Goal: Obtain resource: Download file/media

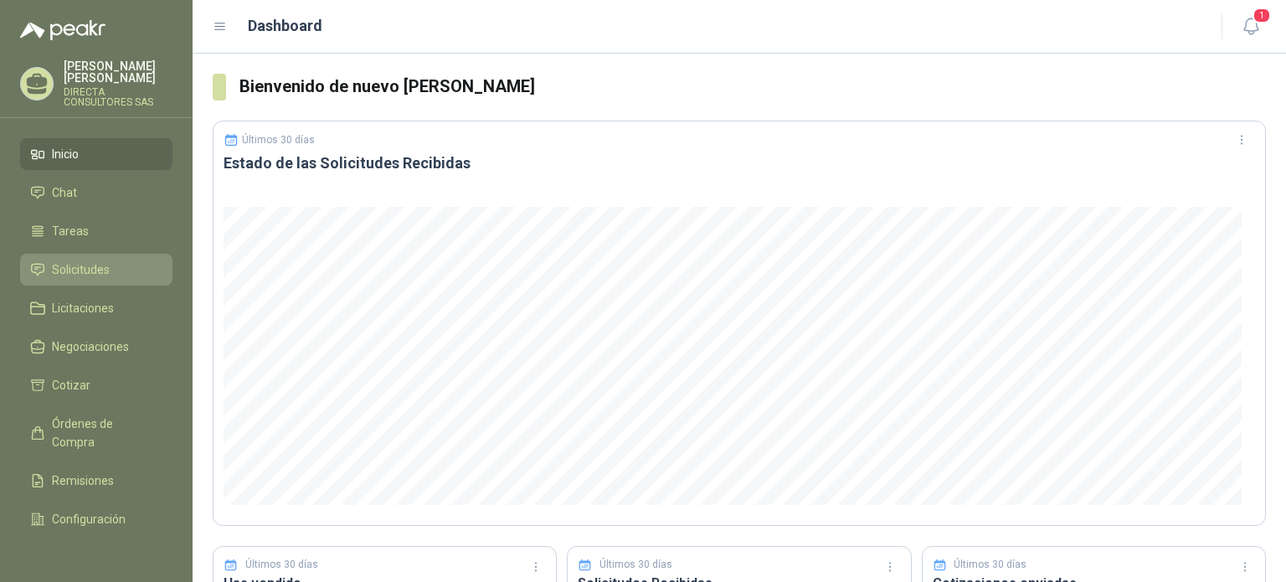
click at [94, 260] on span "Solicitudes" at bounding box center [81, 269] width 58 height 18
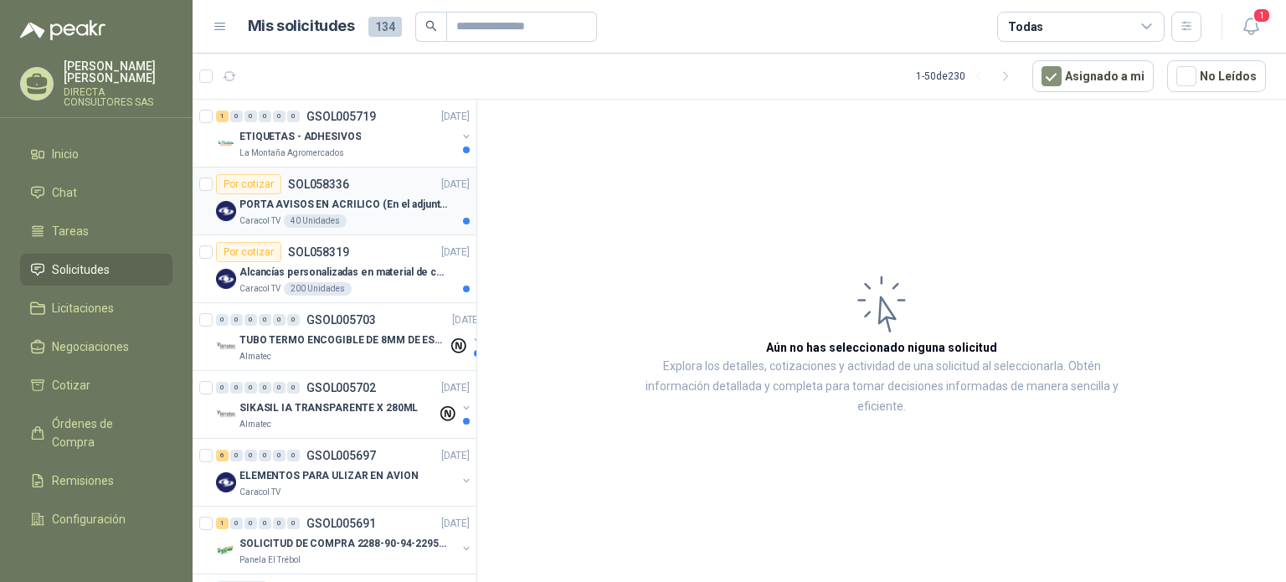
click at [357, 198] on p "PORTA AVISOS EN ACRILICO (En el adjunto mas informacion)" at bounding box center [343, 205] width 208 height 16
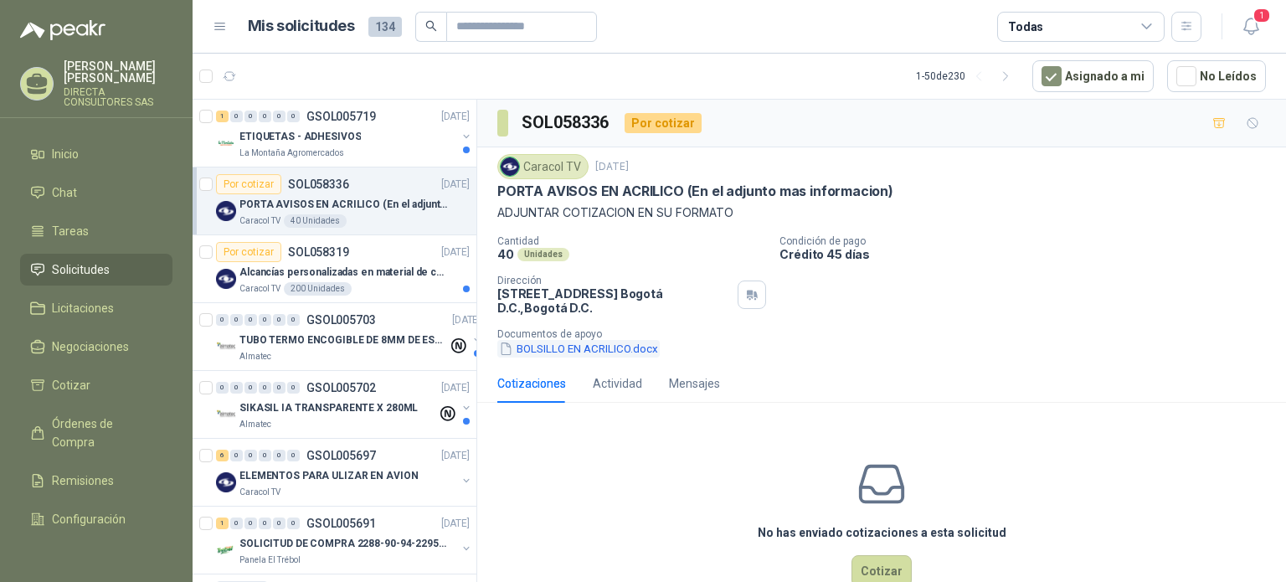
click at [571, 344] on button "BOLSILLO EN ACRILICO.docx" at bounding box center [578, 349] width 162 height 18
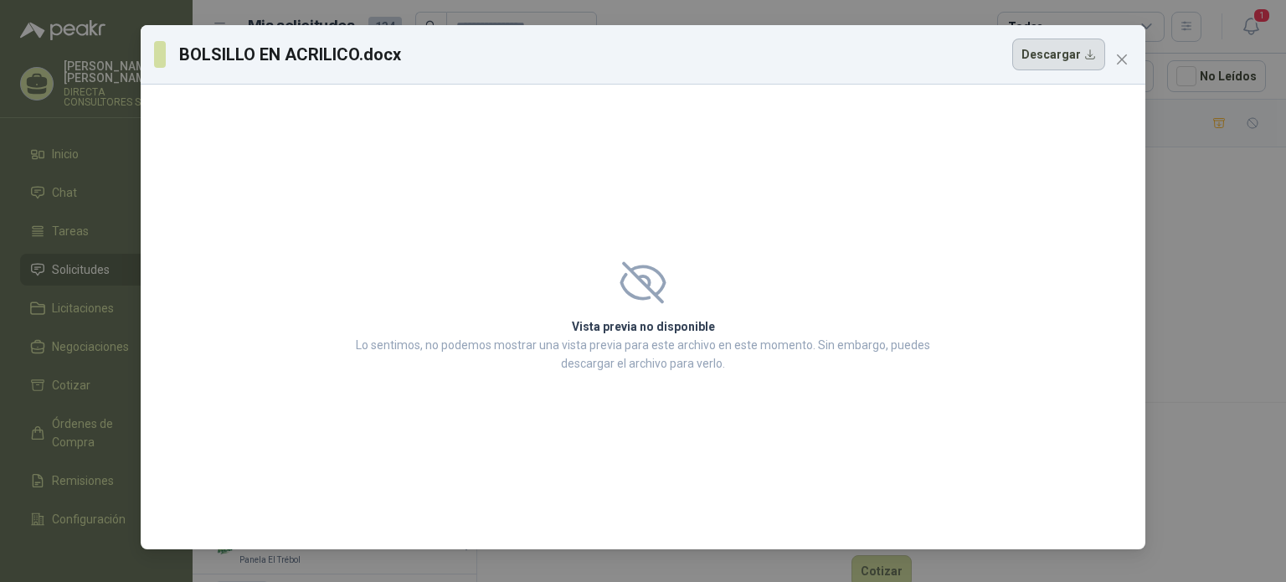
click at [1037, 45] on button "Descargar" at bounding box center [1058, 55] width 93 height 32
click at [1119, 59] on icon "close" at bounding box center [1121, 59] width 13 height 13
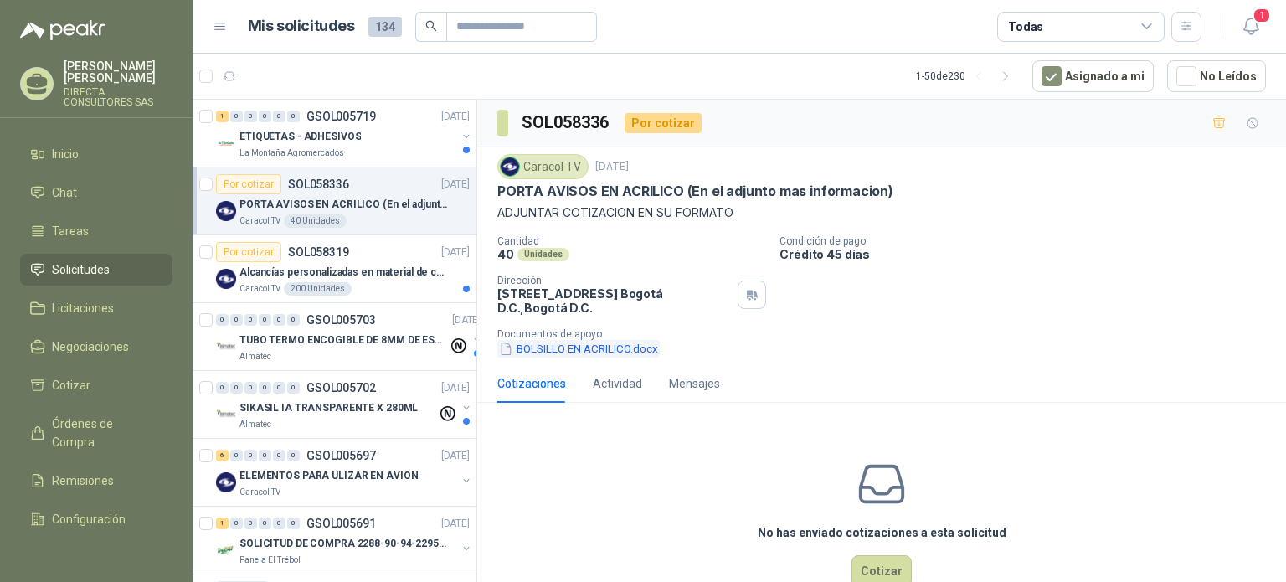
click at [560, 349] on button "BOLSILLO EN ACRILICO.docx" at bounding box center [578, 349] width 162 height 18
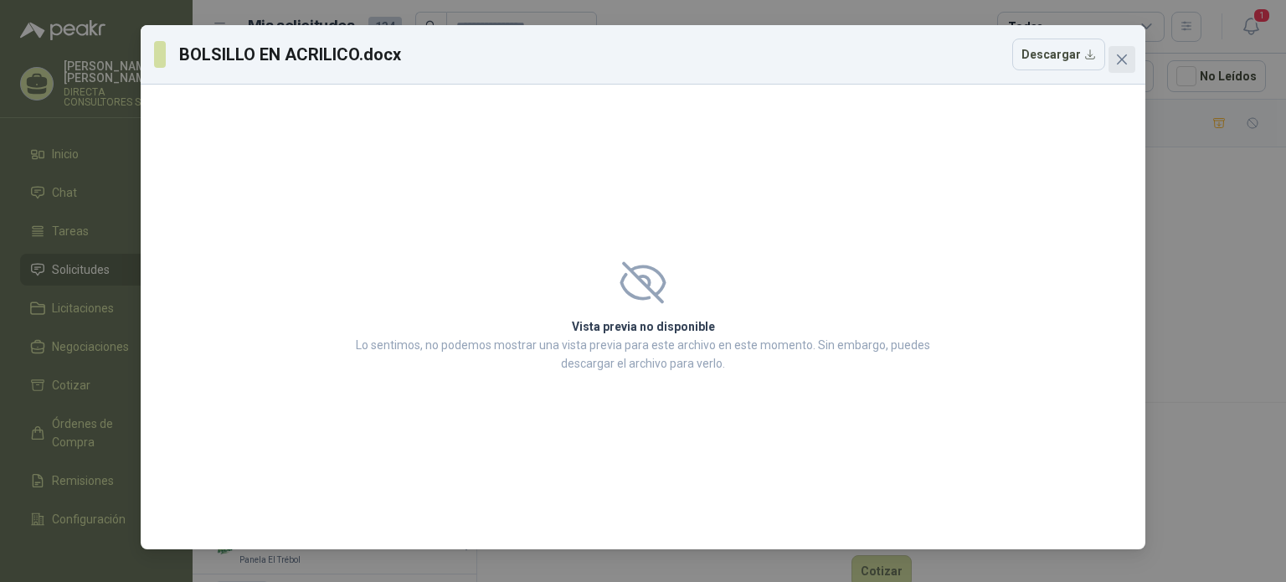
click at [1130, 63] on span "Close" at bounding box center [1121, 59] width 27 height 13
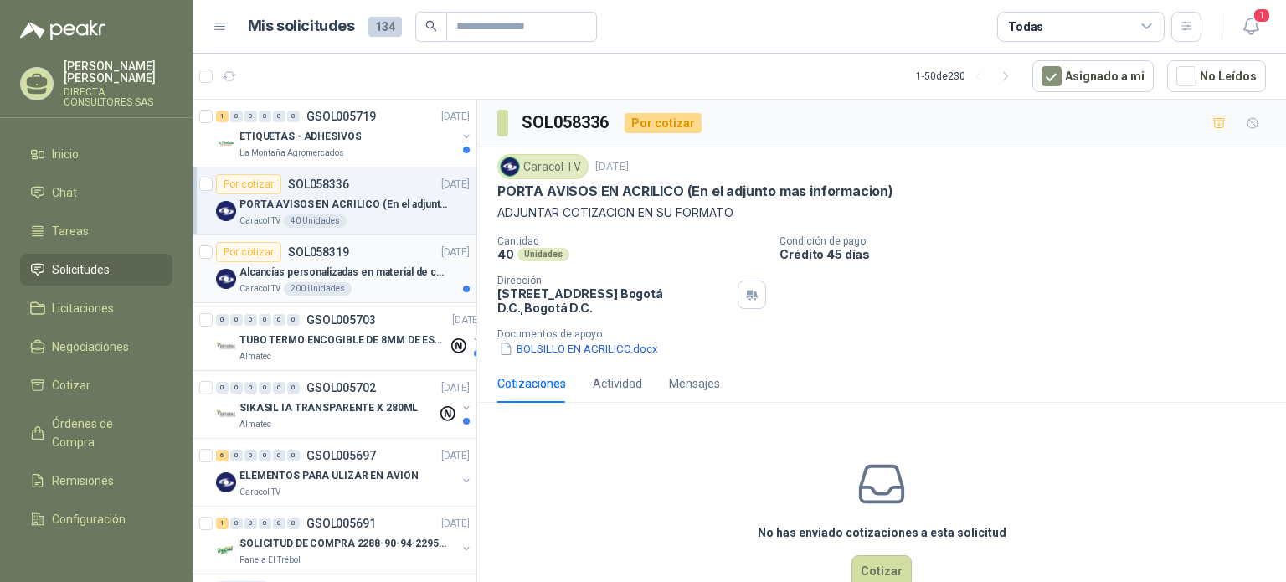
click at [325, 270] on p "Alcancías personalizadas en material de cerámica (VER ADJUNTO)" at bounding box center [343, 273] width 208 height 16
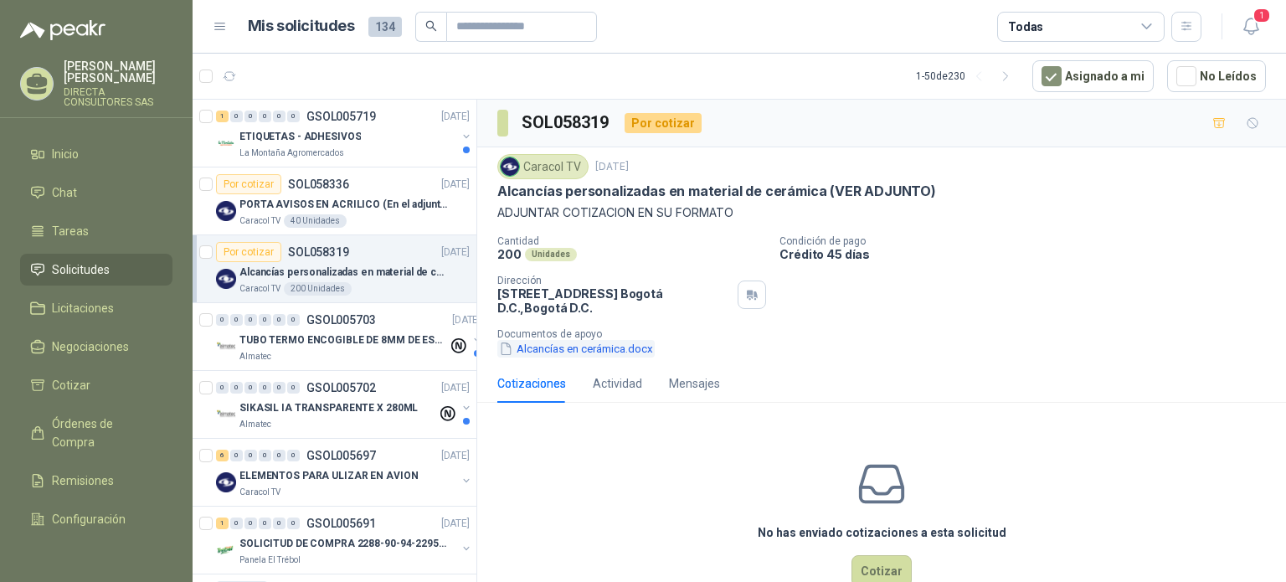
click at [613, 344] on button "Alcancías en cerámica.docx" at bounding box center [575, 349] width 157 height 18
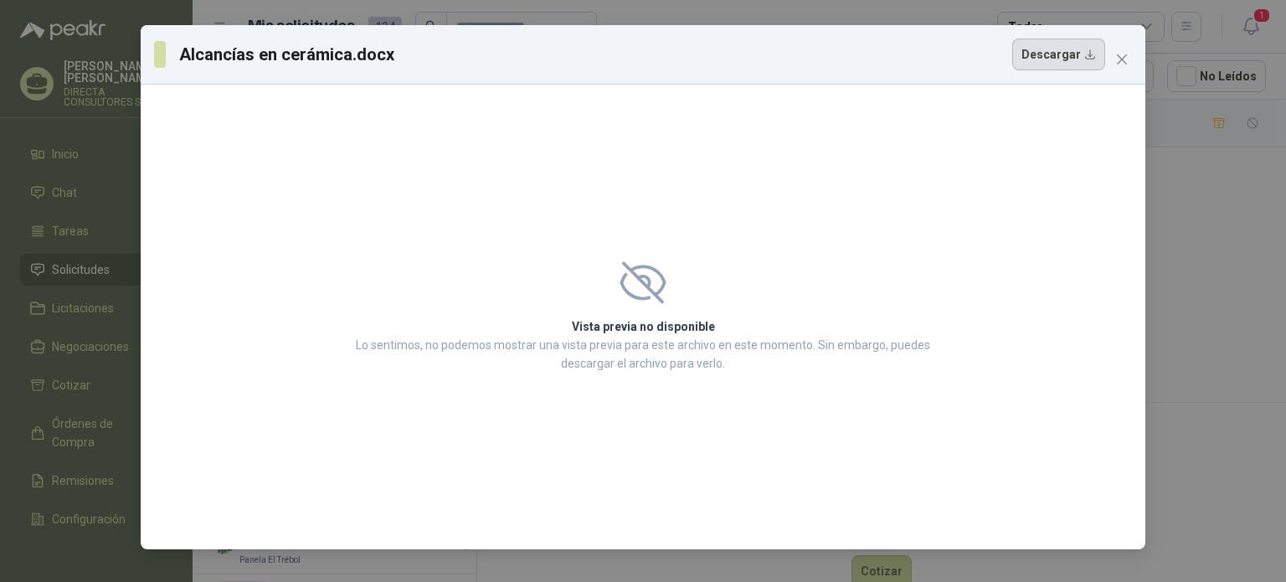
click at [1048, 51] on button "Descargar" at bounding box center [1058, 55] width 93 height 32
click at [1121, 41] on div "Alcancías en cerámica.docx Descargar" at bounding box center [643, 55] width 978 height 32
click at [1128, 58] on icon "close" at bounding box center [1121, 59] width 13 height 13
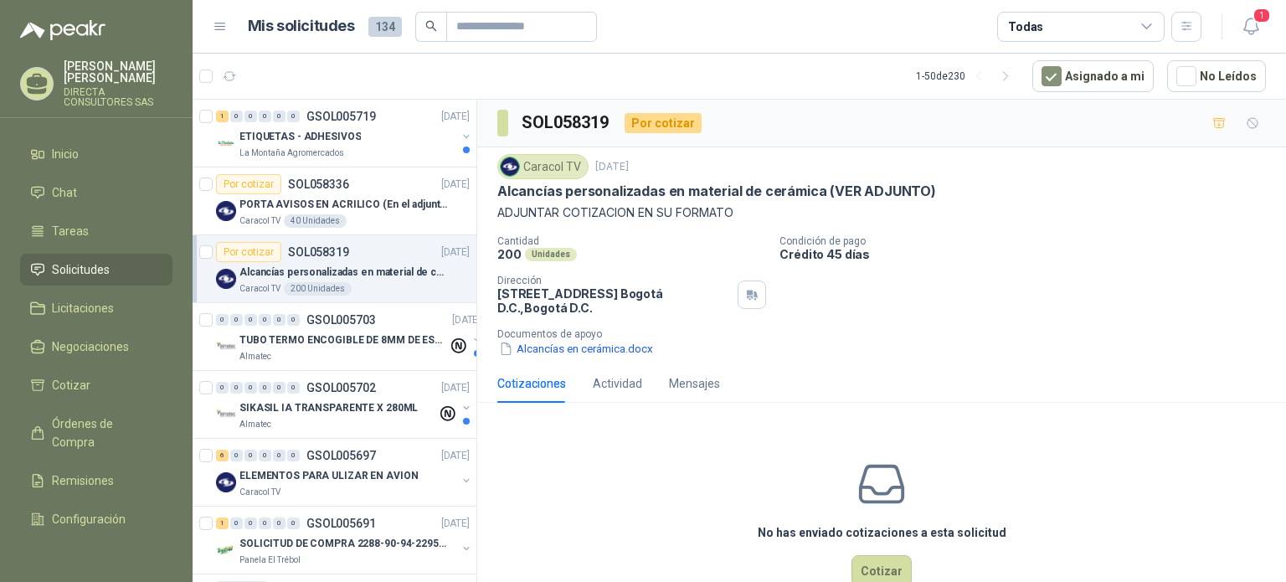
click at [407, 274] on p "Alcancías personalizadas en material de cerámica (VER ADJUNTO)" at bounding box center [343, 273] width 208 height 16
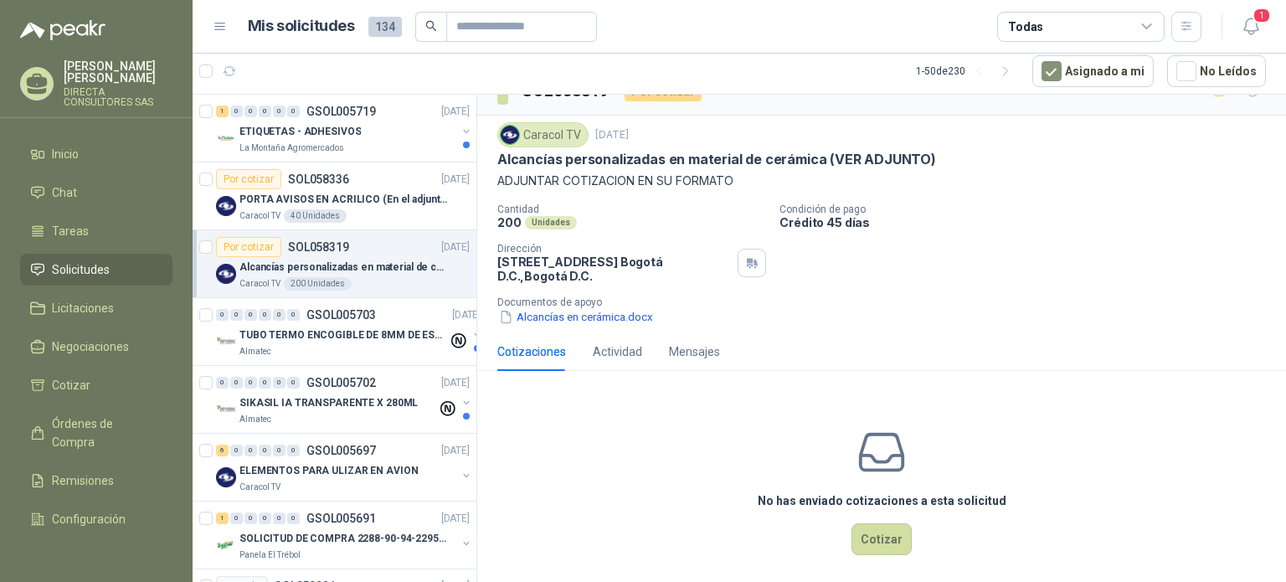
scroll to position [41, 0]
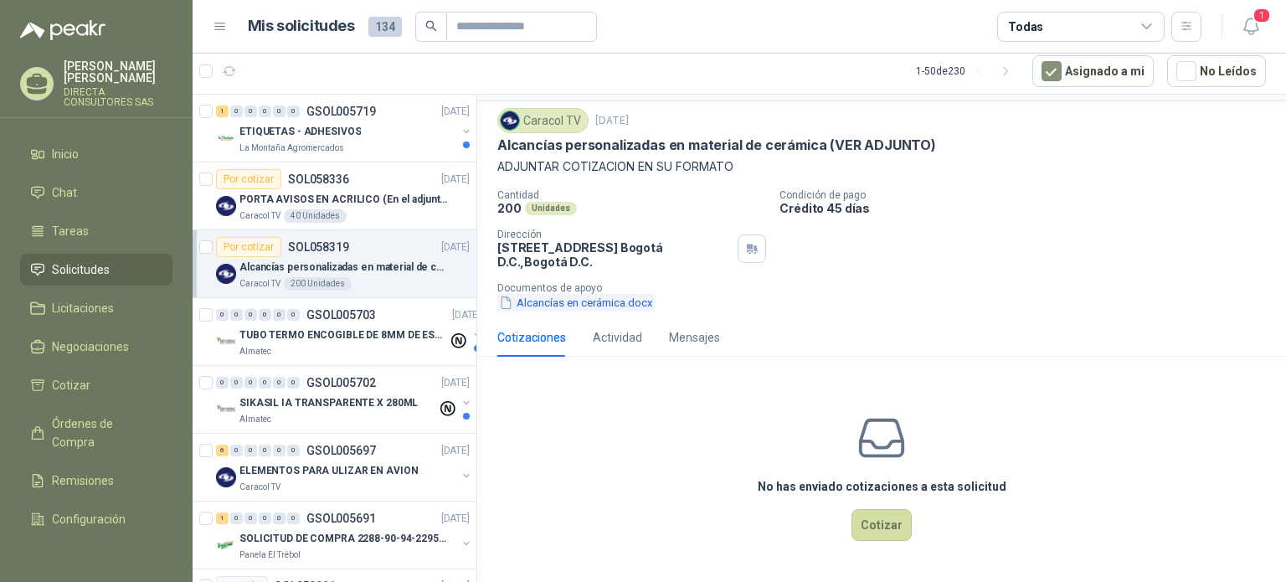
click at [594, 304] on button "Alcancías en cerámica.docx" at bounding box center [575, 303] width 157 height 18
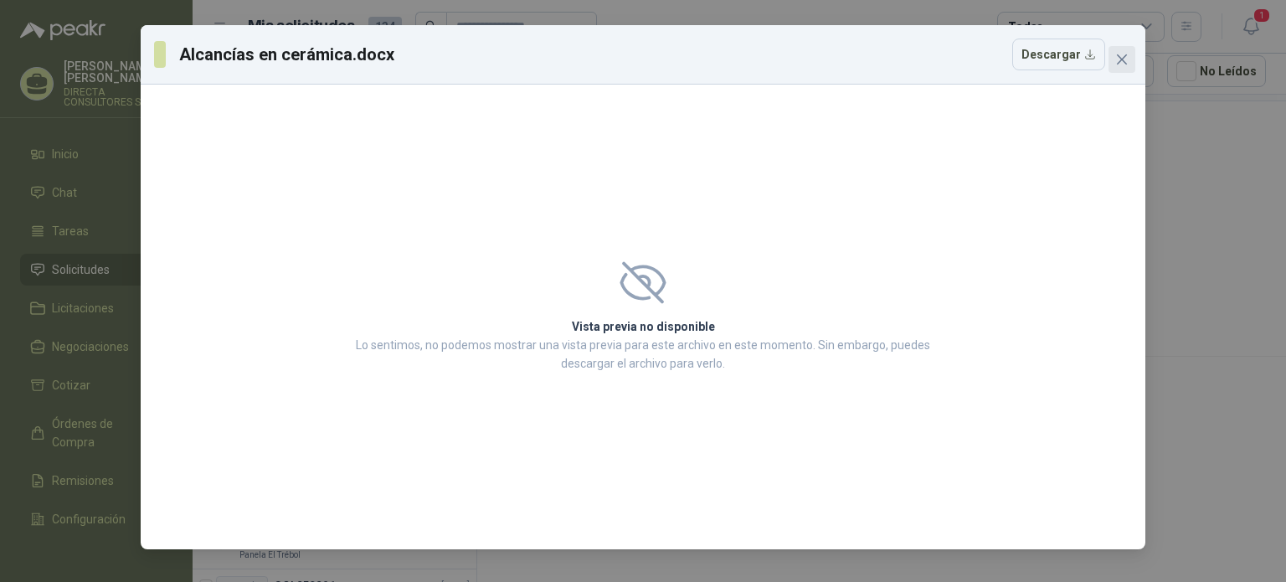
click at [1119, 60] on icon "close" at bounding box center [1122, 59] width 10 height 10
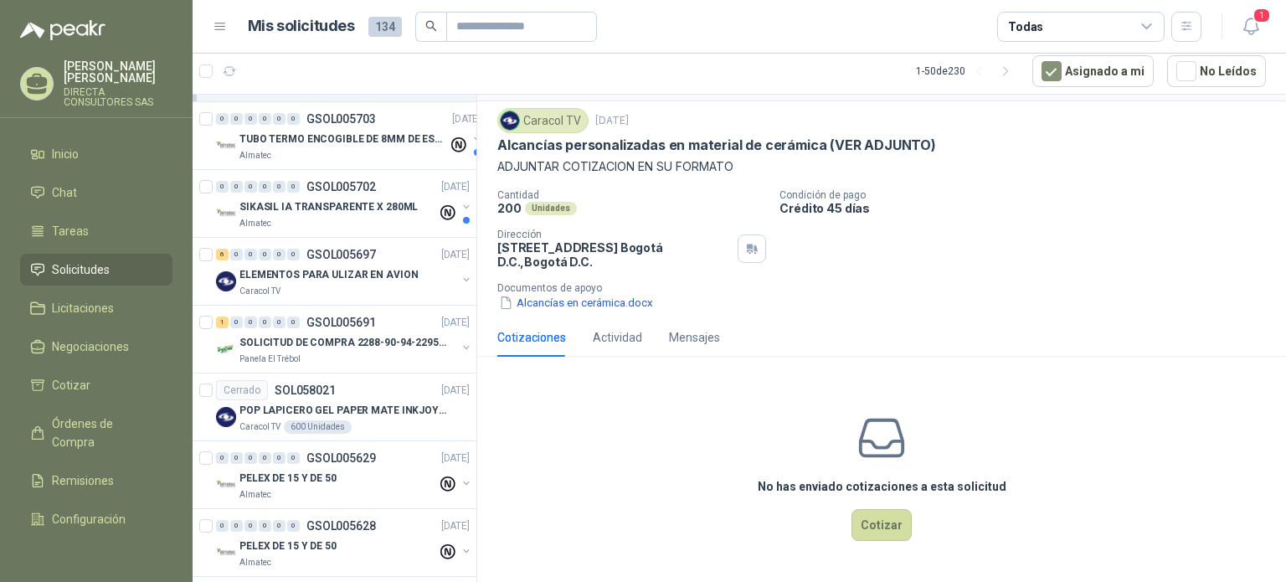
scroll to position [167, 0]
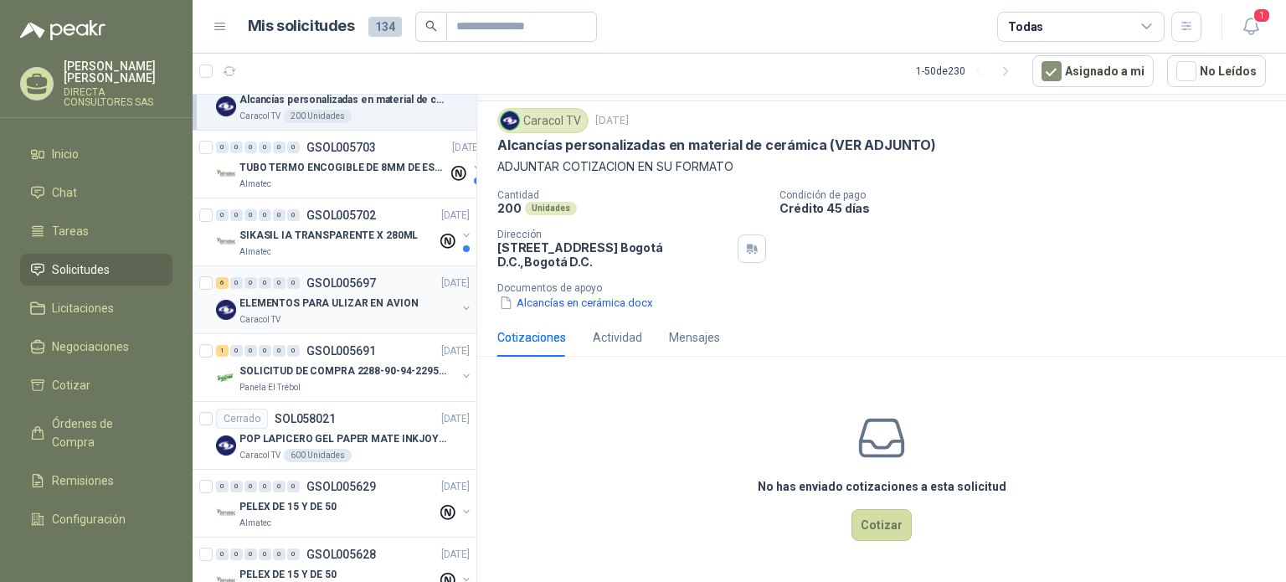
click at [359, 307] on p "ELEMENTOS PARA ULIZAR EN AVION" at bounding box center [328, 304] width 178 height 16
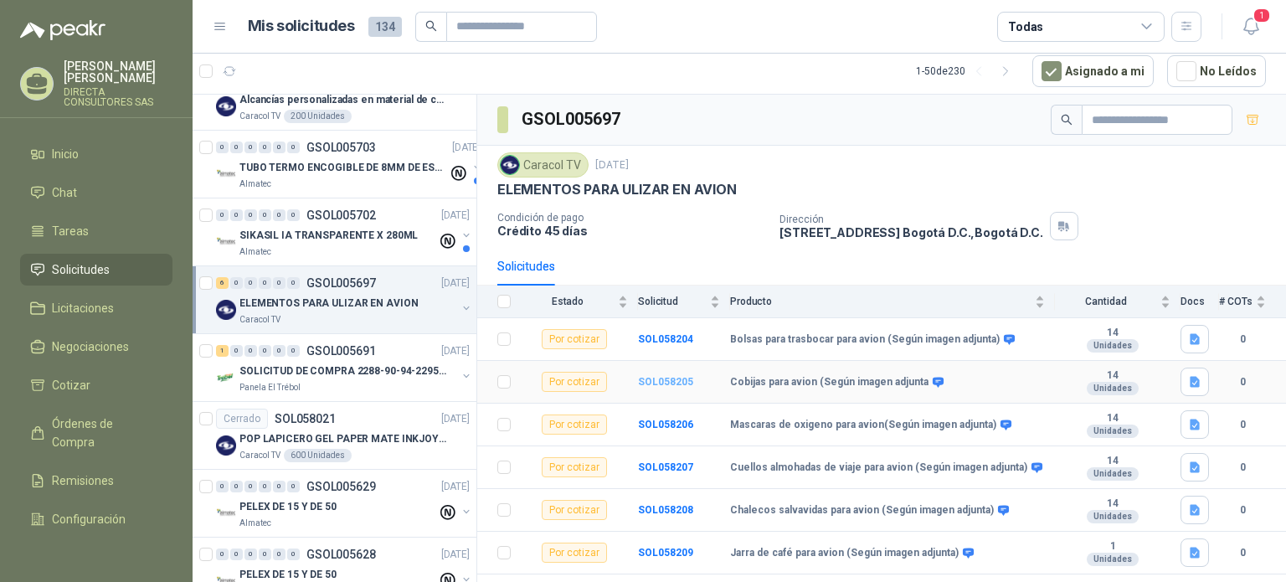
click at [657, 378] on b "SOL058205" at bounding box center [665, 382] width 55 height 12
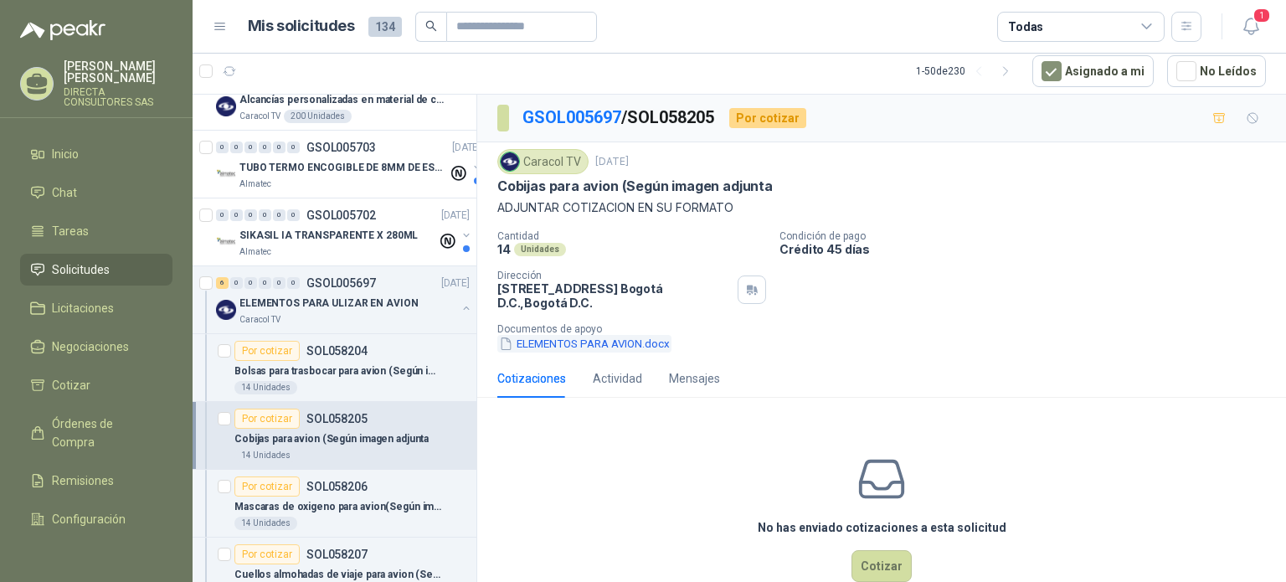
click at [568, 344] on button "ELEMENTOS PARA AVION.docx" at bounding box center [584, 344] width 174 height 18
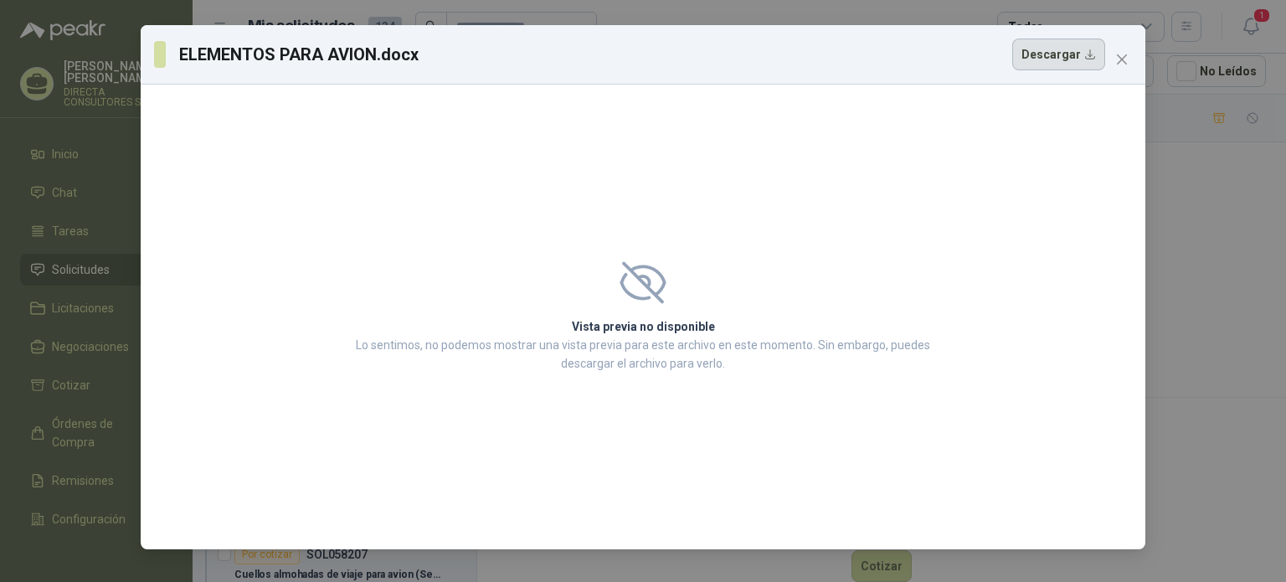
click at [1044, 50] on button "Descargar" at bounding box center [1058, 55] width 93 height 32
drag, startPoint x: 177, startPoint y: 55, endPoint x: 191, endPoint y: 50, distance: 15.1
click at [178, 55] on section "ELEMENTOS PARA AVION.docx" at bounding box center [287, 55] width 266 height 32
drag, startPoint x: 191, startPoint y: 50, endPoint x: 372, endPoint y: 54, distance: 180.9
click at [372, 54] on h3 "ELEMENTOS PARA AVION.docx" at bounding box center [299, 54] width 241 height 25
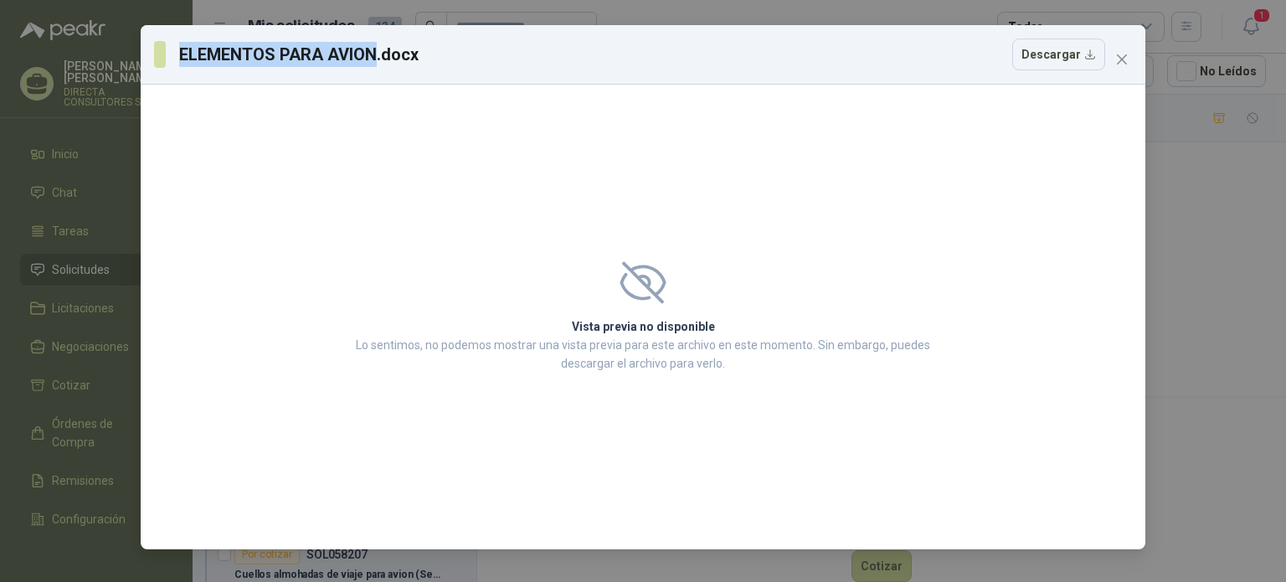
copy h3 "ELEMENTOS PARA AVION"
click at [1125, 53] on icon "close" at bounding box center [1121, 59] width 13 height 13
